Goal: Information Seeking & Learning: Learn about a topic

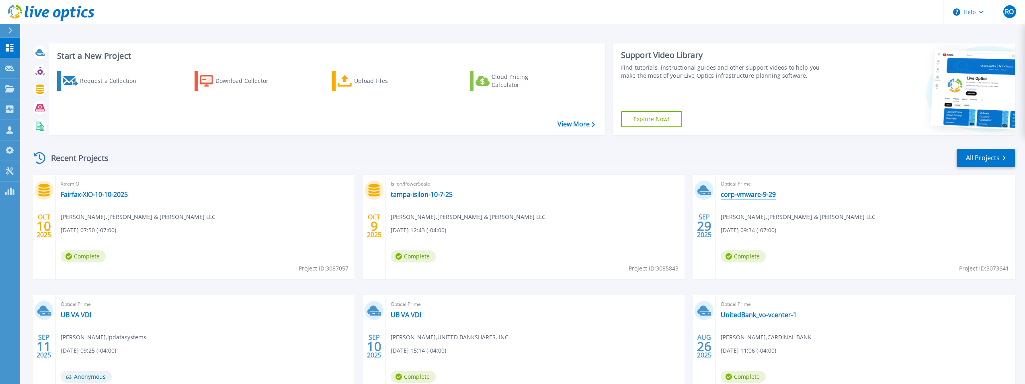
click at [758, 194] on link "corp-vmware-9-29" at bounding box center [748, 194] width 55 height 8
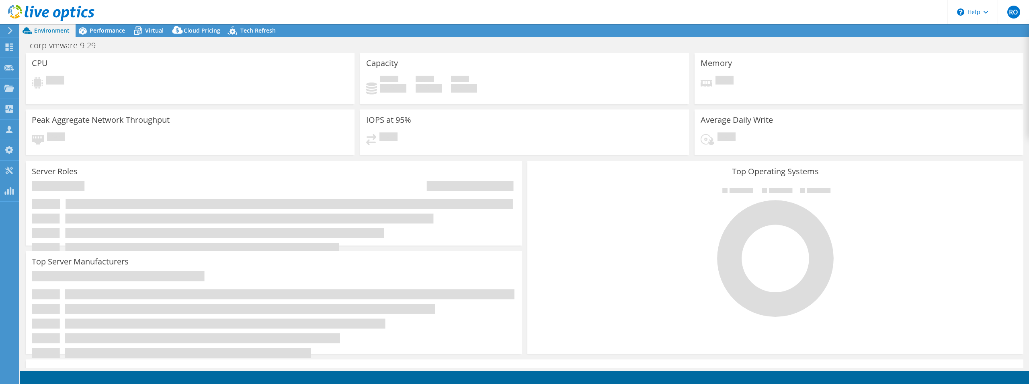
select select "USD"
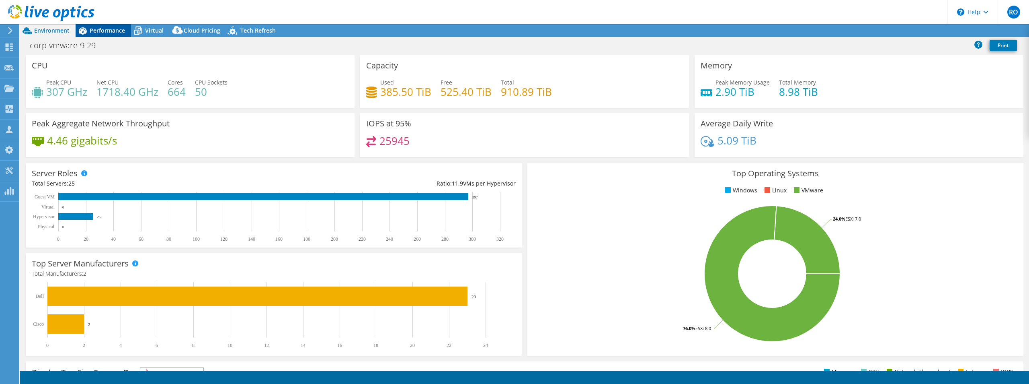
click at [108, 29] on span "Performance" at bounding box center [107, 31] width 35 height 8
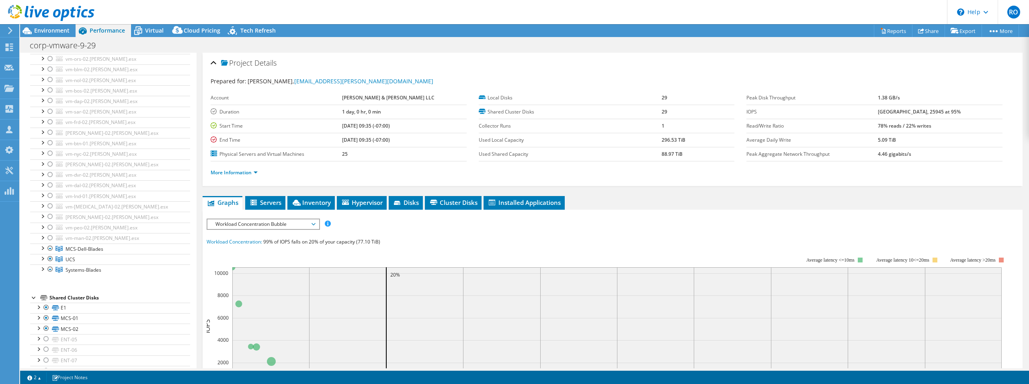
scroll to position [424, 0]
click at [74, 268] on span "Systems-Blades" at bounding box center [84, 271] width 36 height 7
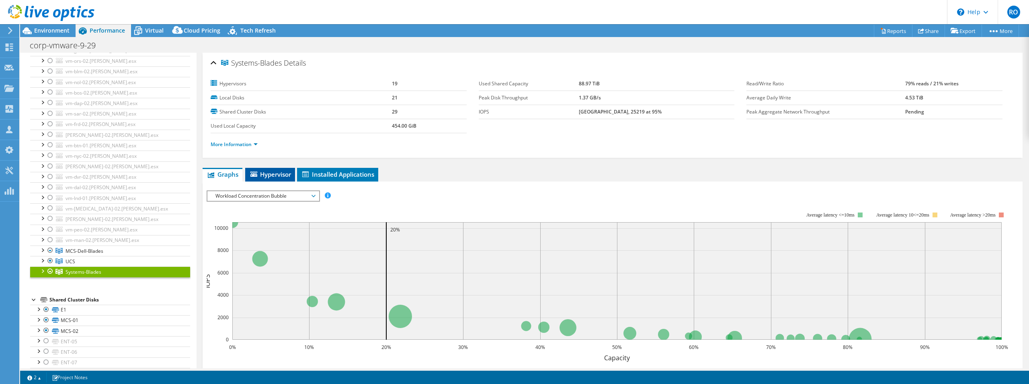
click at [275, 171] on span "Hypervisor" at bounding box center [270, 174] width 42 height 8
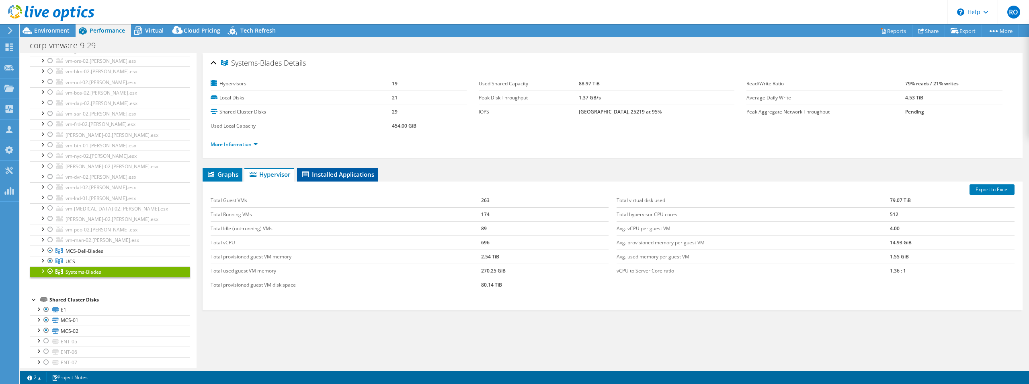
click at [336, 172] on span "Installed Applications" at bounding box center [337, 174] width 73 height 8
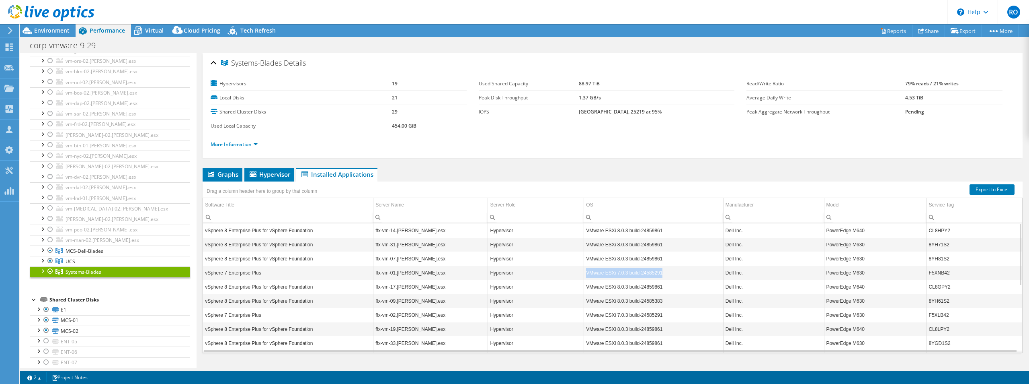
drag, startPoint x: 671, startPoint y: 269, endPoint x: 586, endPoint y: 266, distance: 85.3
click at [586, 266] on td "VMware ESXi 7.0.3 build-24585291" at bounding box center [653, 272] width 139 height 14
copy td "VMware ESXi 7.0.3 build-24585291"
click at [74, 258] on span "UCS" at bounding box center [71, 261] width 10 height 7
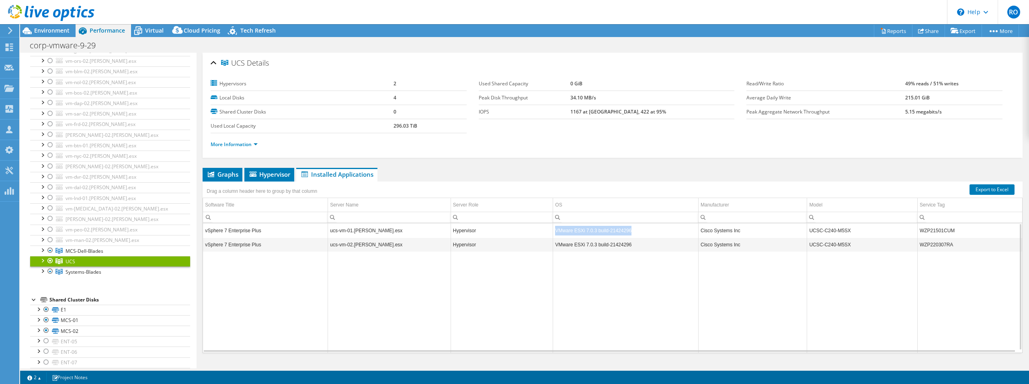
drag, startPoint x: 630, startPoint y: 226, endPoint x: 555, endPoint y: 228, distance: 74.8
click at [555, 228] on td "VMware ESXi 7.0.3 build-21424296" at bounding box center [626, 230] width 146 height 14
copy td "VMware ESXi 7.0.3 build-21424296"
click at [84, 247] on span "MCS-Dell-Blades" at bounding box center [85, 250] width 38 height 7
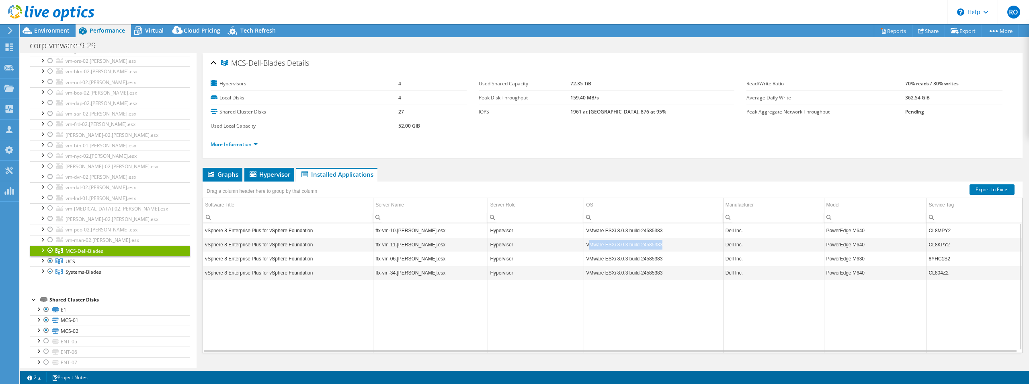
drag, startPoint x: 668, startPoint y: 241, endPoint x: 589, endPoint y: 240, distance: 78.8
click at [588, 239] on td "VMware ESXi 8.0.3 build-24585383" at bounding box center [653, 244] width 139 height 14
click at [637, 240] on td "VMware ESXi 8.0.3 build-24585383" at bounding box center [653, 244] width 139 height 14
drag, startPoint x: 668, startPoint y: 243, endPoint x: 585, endPoint y: 243, distance: 82.8
click at [585, 243] on td "VMware ESXi 8.0.3 build-24585383" at bounding box center [653, 244] width 139 height 14
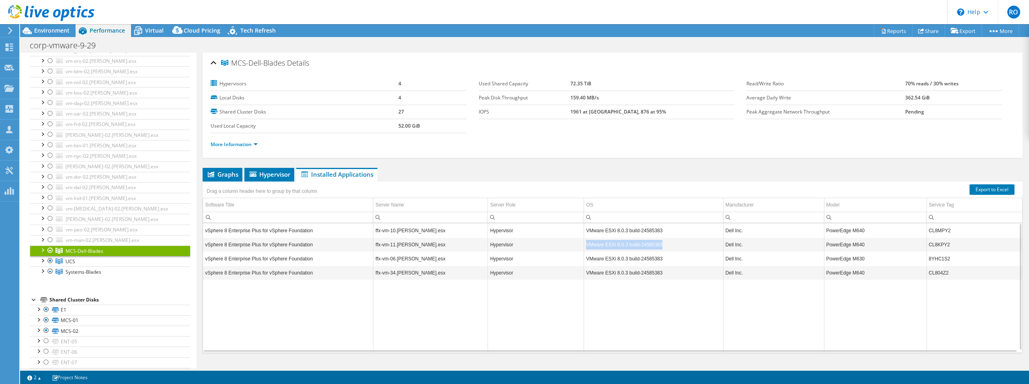
copy td "VMware ESXi 8.0.3 build-24585383"
